Goal: Task Accomplishment & Management: Manage account settings

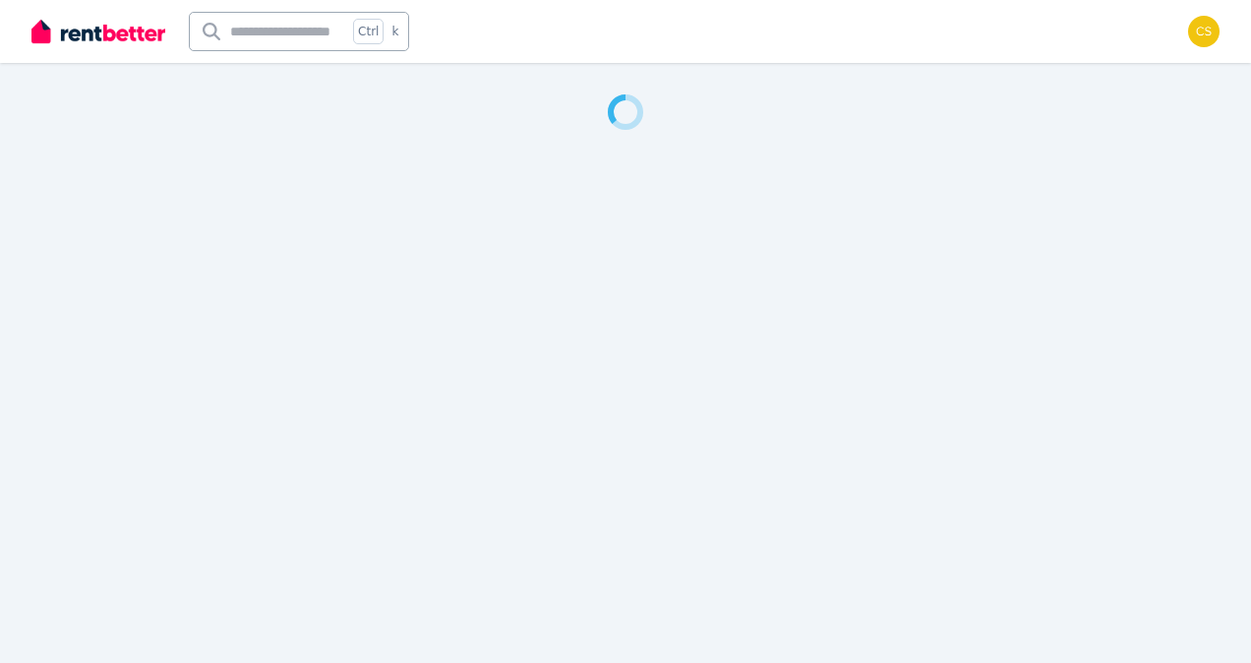
select select "**********"
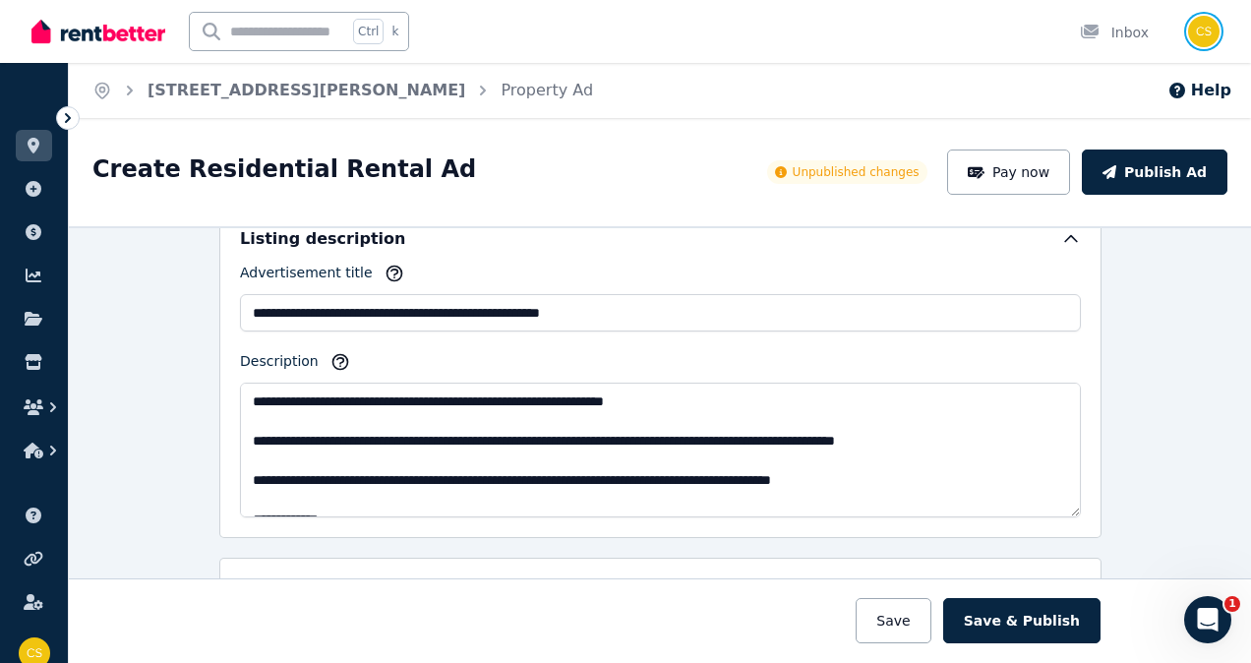
click at [1207, 27] on img "button" at bounding box center [1203, 31] width 31 height 31
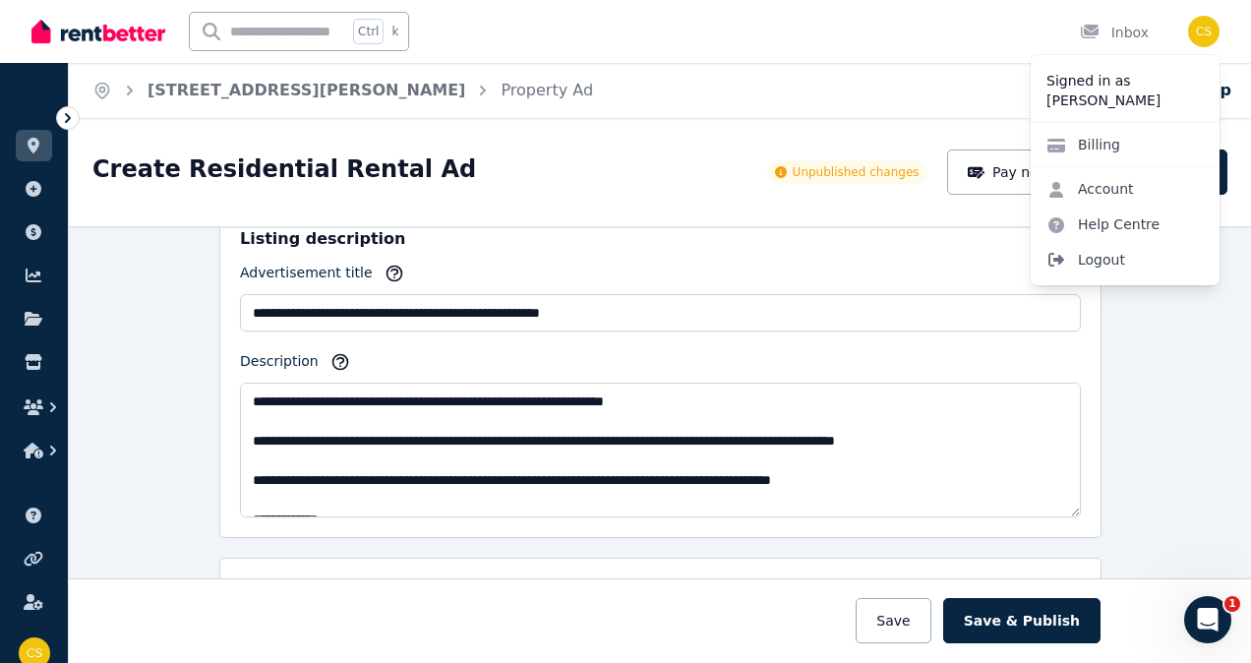
click at [1109, 263] on span "Logout" at bounding box center [1124, 259] width 189 height 35
